Goal: Find specific page/section: Find specific page/section

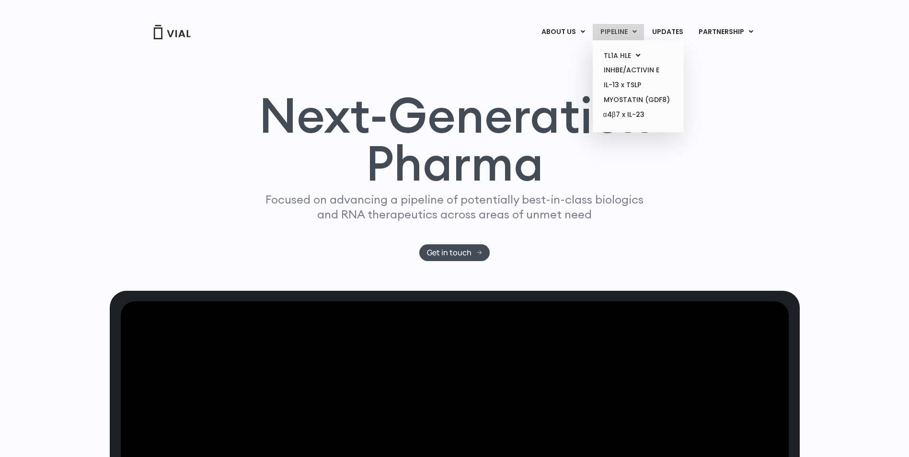
click at [629, 35] on link "PIPELINE" at bounding box center [618, 32] width 51 height 16
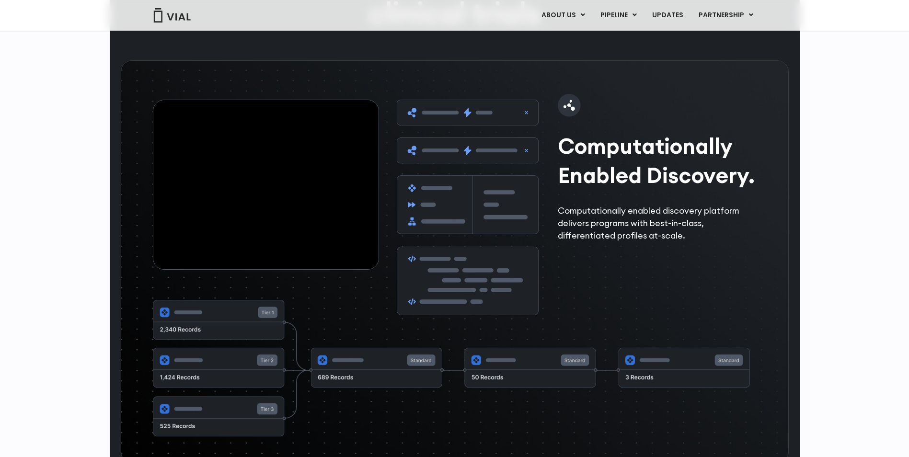
scroll to position [1409, 0]
